Goal: Task Accomplishment & Management: Manage account settings

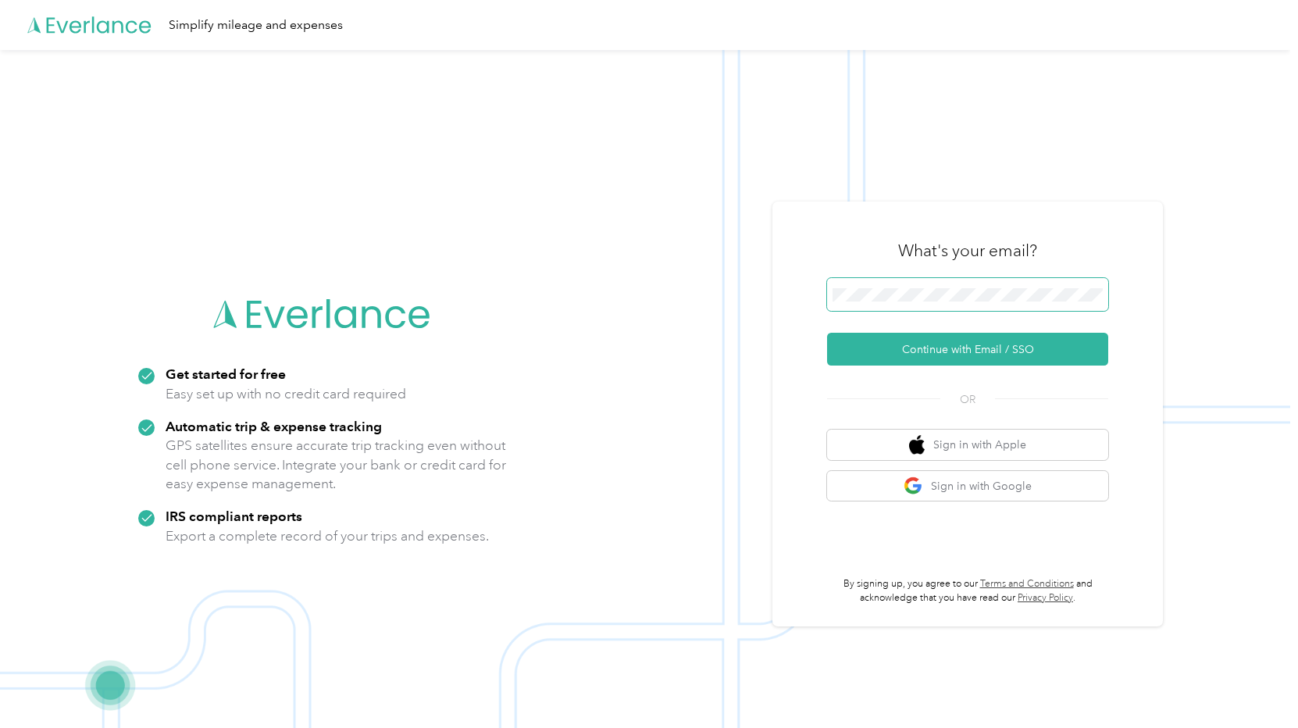
click at [1047, 283] on span at bounding box center [967, 294] width 281 height 33
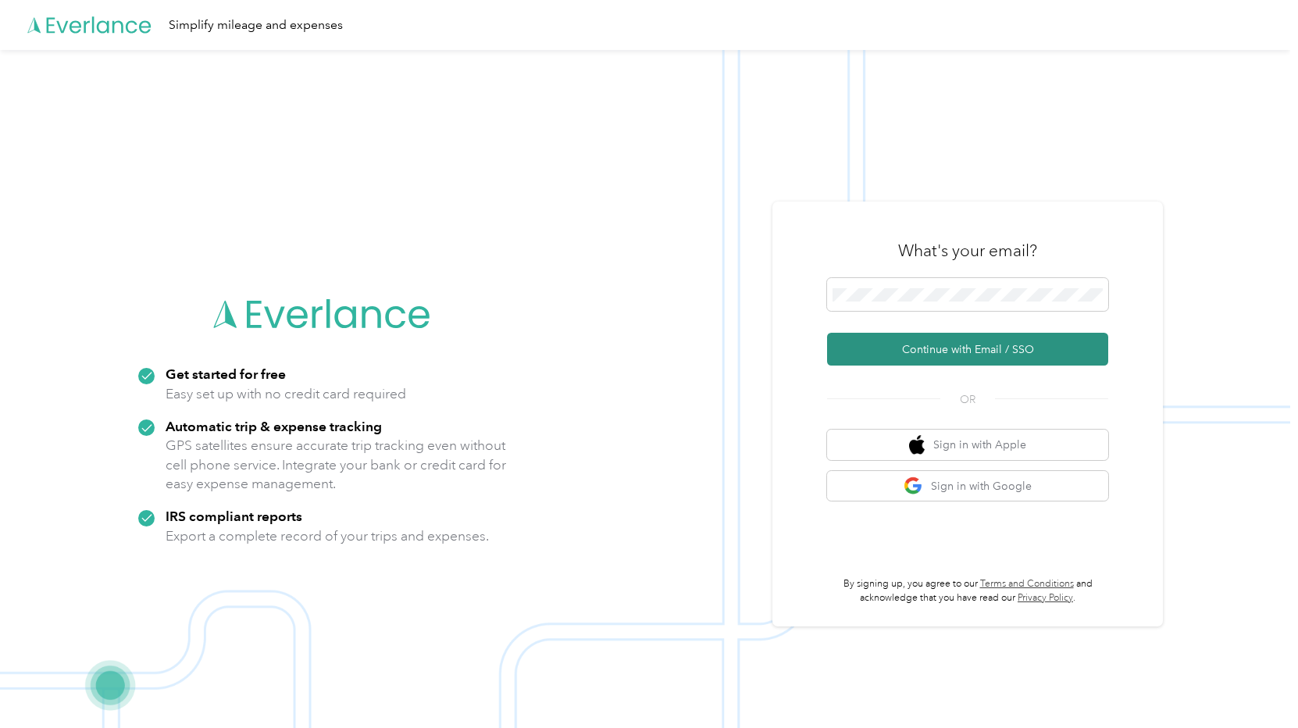
click at [970, 350] on button "Continue with Email / SSO" at bounding box center [967, 349] width 281 height 33
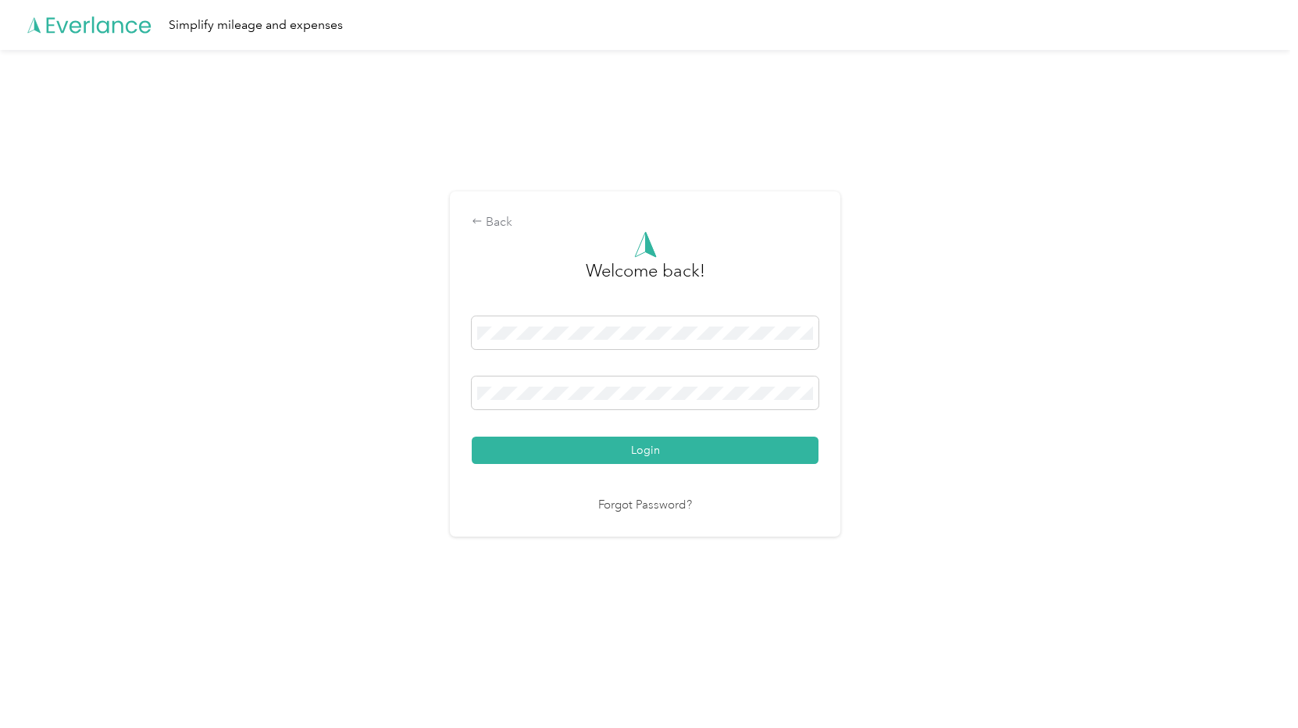
drag, startPoint x: 637, startPoint y: 446, endPoint x: 657, endPoint y: 469, distance: 31.0
click at [637, 442] on button "Login" at bounding box center [645, 449] width 347 height 27
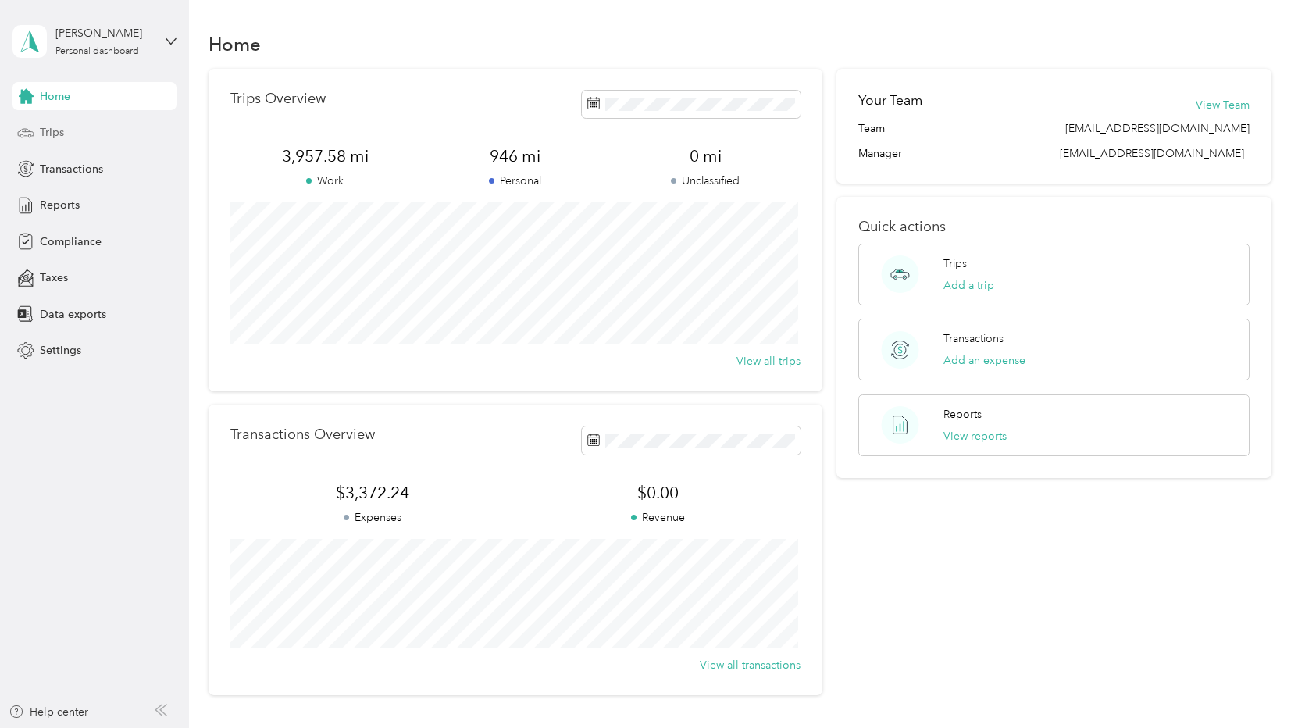
click at [109, 134] on div "Trips" at bounding box center [94, 133] width 164 height 28
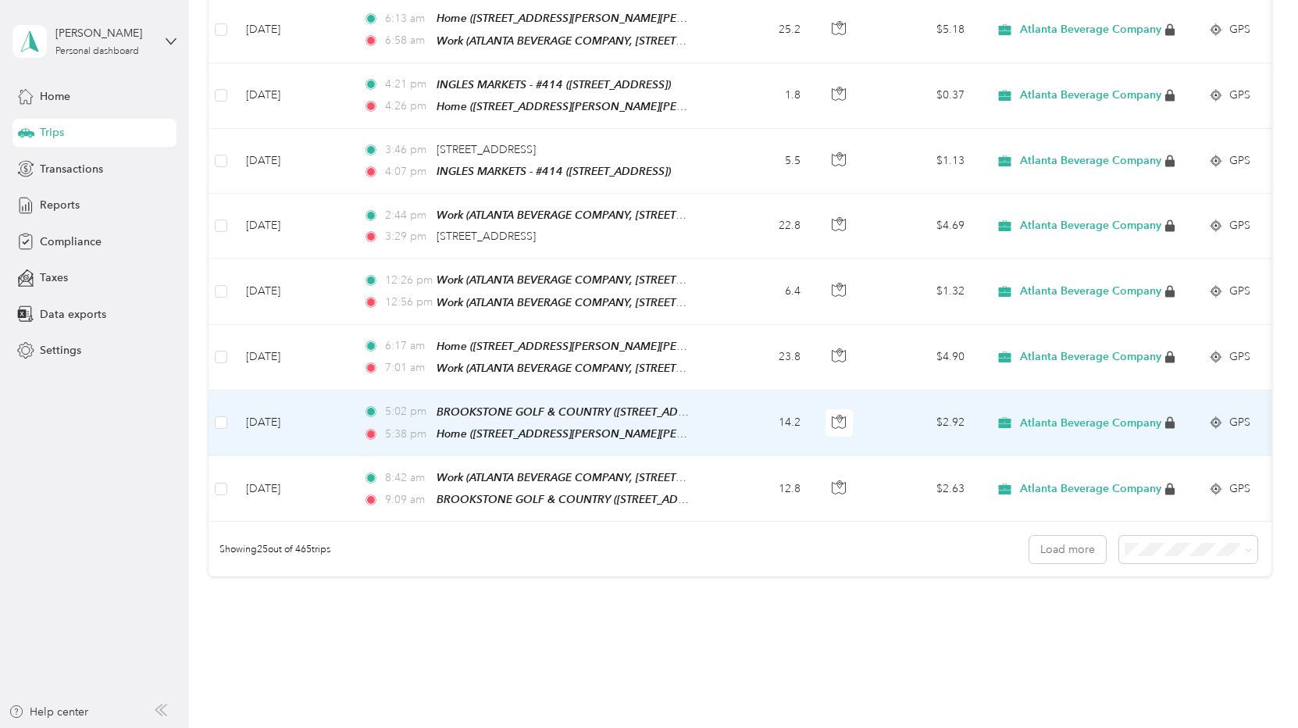
scroll to position [1345, 0]
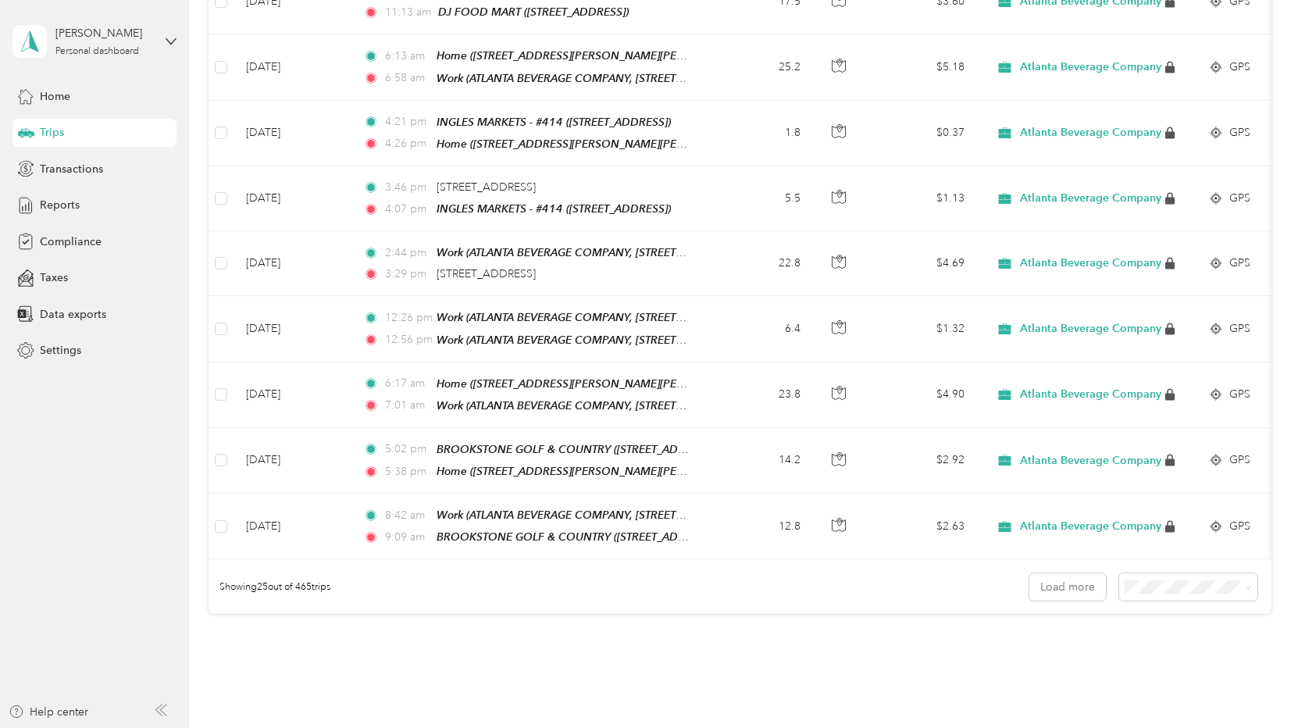
click at [1166, 646] on span "100 per load" at bounding box center [1158, 642] width 64 height 13
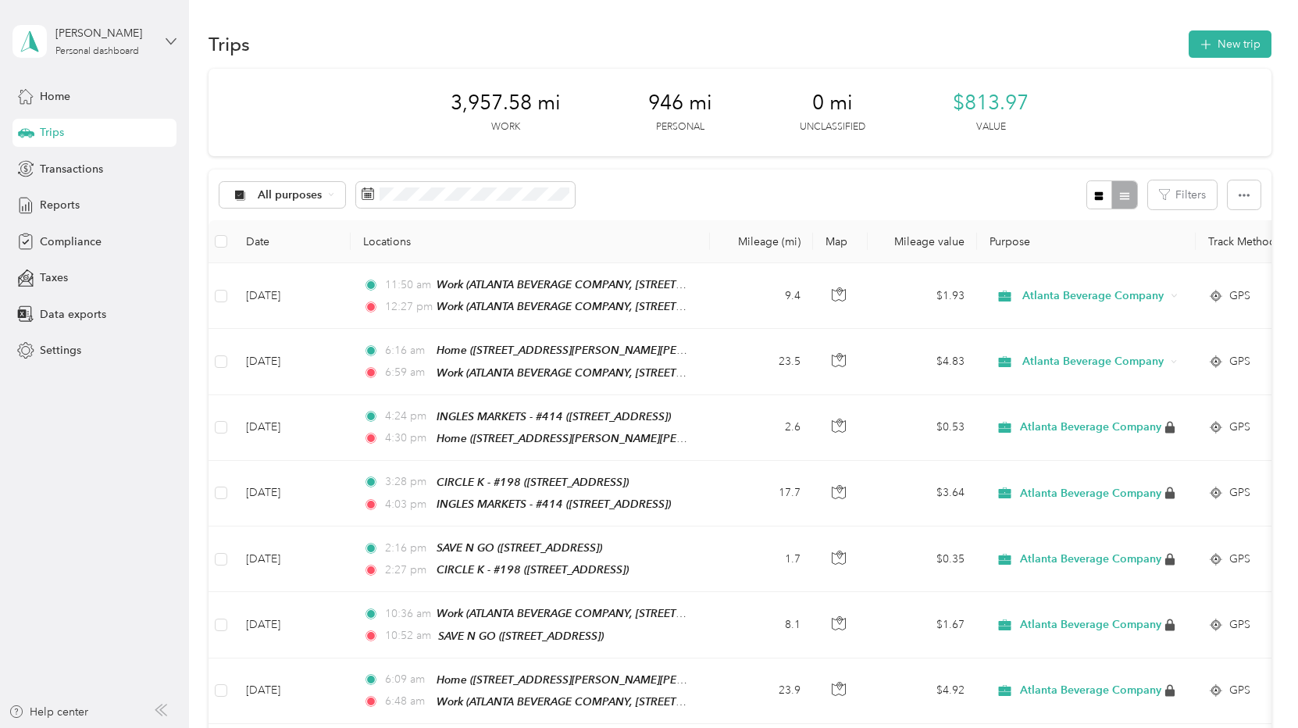
click at [169, 39] on icon at bounding box center [171, 41] width 11 height 11
click at [67, 133] on div "Log out" at bounding box center [176, 126] width 307 height 27
